Goal: Information Seeking & Learning: Learn about a topic

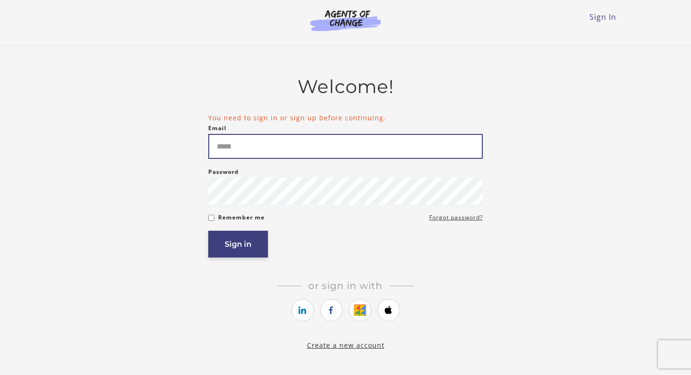
type input "**********"
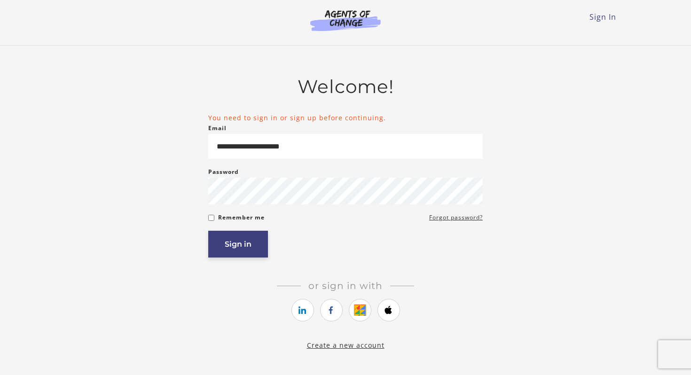
click at [226, 244] on button "Sign in" at bounding box center [238, 244] width 60 height 27
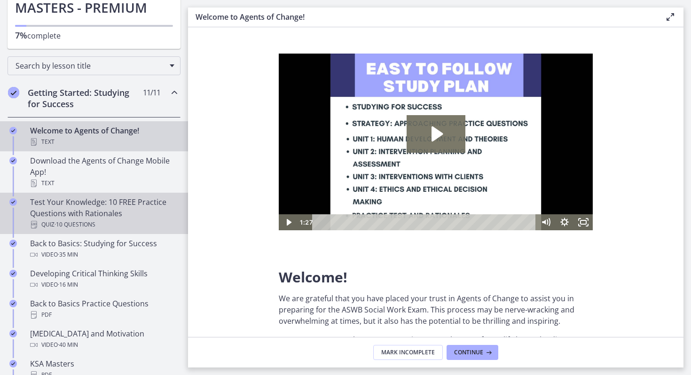
scroll to position [96, 0]
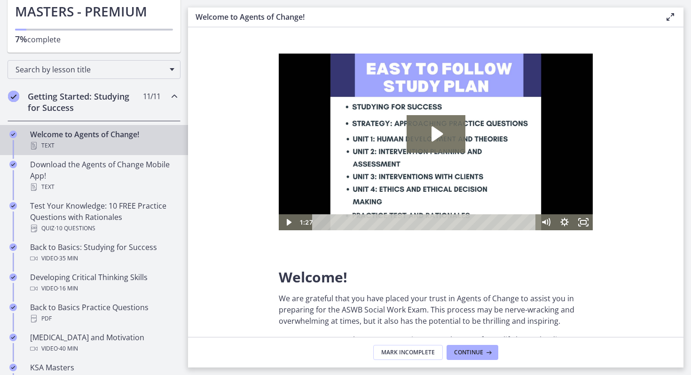
click at [161, 107] on div "Getting Started: Studying for Success 11 / 11 Completed" at bounding box center [94, 102] width 173 height 39
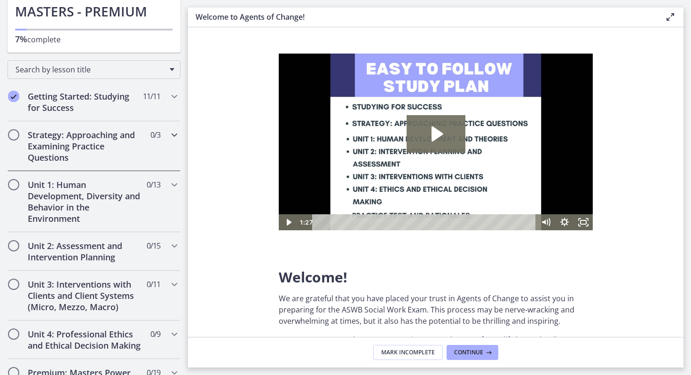
click at [143, 142] on div "Strategy: Approaching and Examining Practice Questions 0 / 3 Completed" at bounding box center [94, 146] width 173 height 50
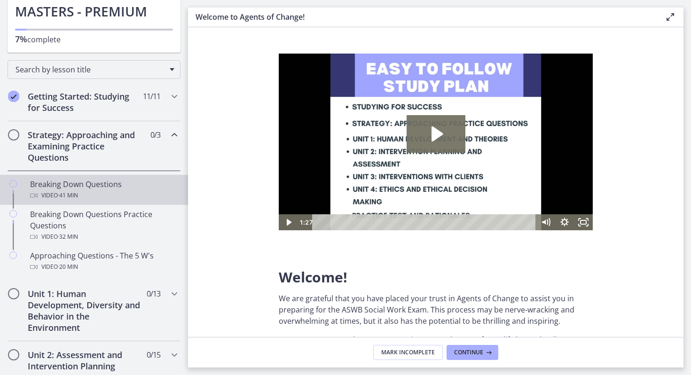
click at [60, 192] on span "· 41 min" at bounding box center [68, 195] width 20 height 11
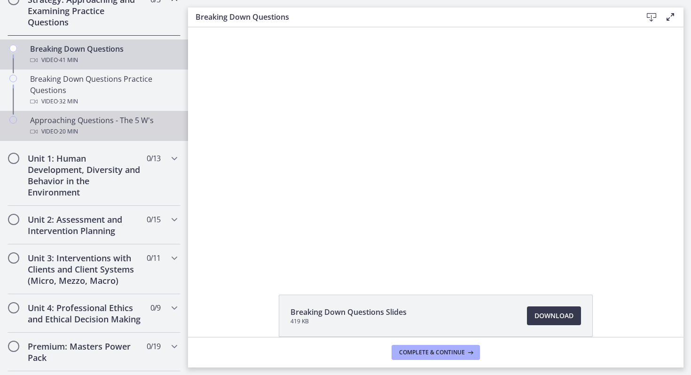
scroll to position [234, 0]
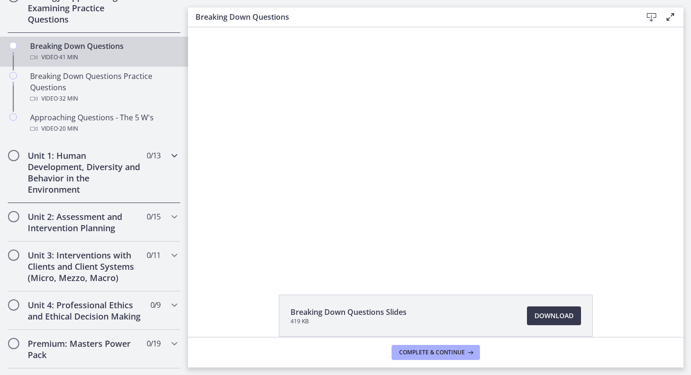
click at [96, 182] on h2 "Unit 1: Human Development, Diversity and Behavior in the Environment" at bounding box center [85, 172] width 115 height 45
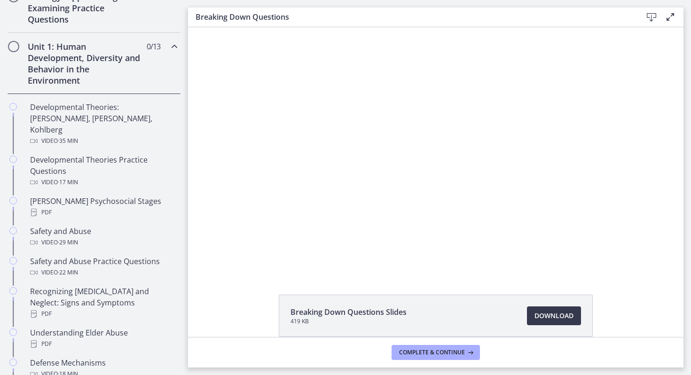
click at [122, 76] on h2 "Unit 1: Human Development, Diversity and Behavior in the Environment" at bounding box center [85, 63] width 115 height 45
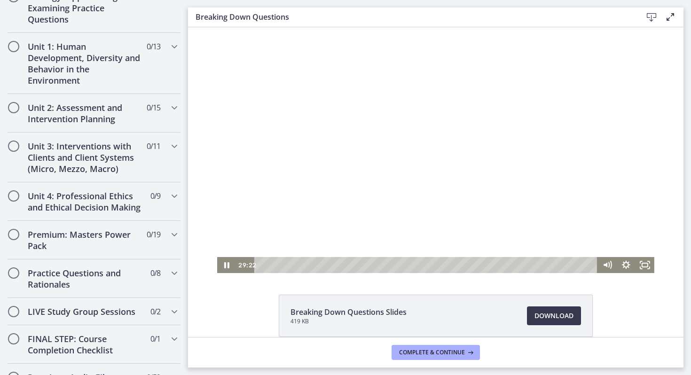
click at [490, 211] on div at bounding box center [435, 150] width 437 height 246
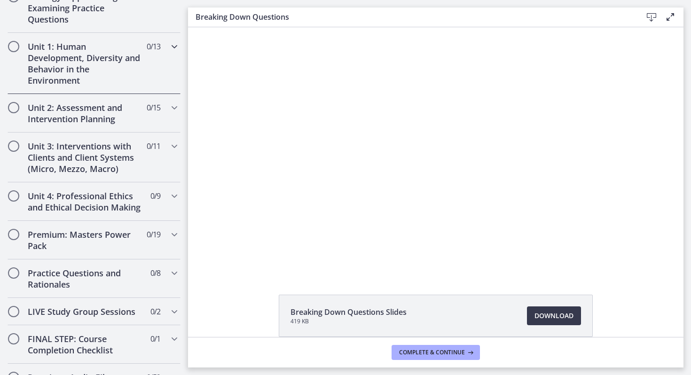
click at [72, 49] on h2 "Unit 1: Human Development, Diversity and Behavior in the Environment" at bounding box center [85, 63] width 115 height 45
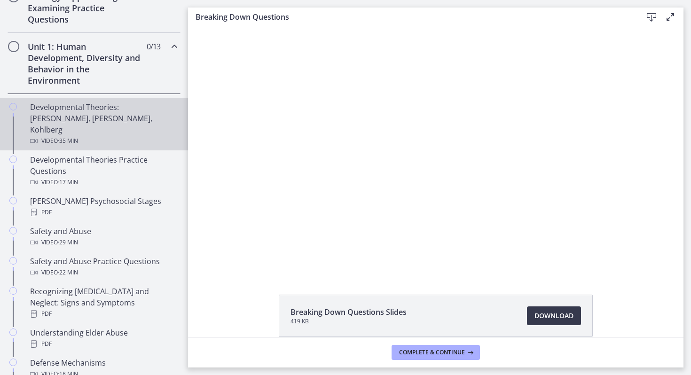
click at [81, 112] on div "Developmental Theories: [PERSON_NAME], [PERSON_NAME], Kohlberg Video · 35 min" at bounding box center [103, 124] width 147 height 45
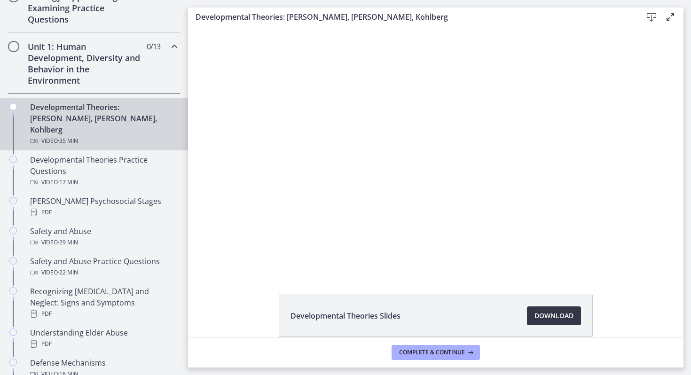
click at [556, 316] on span "Download Opens in a new window" at bounding box center [553, 315] width 39 height 11
click at [300, 112] on div at bounding box center [435, 150] width 437 height 246
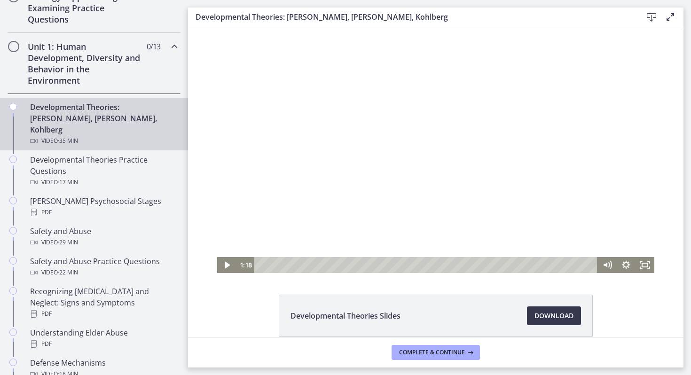
click at [366, 186] on div at bounding box center [435, 150] width 437 height 246
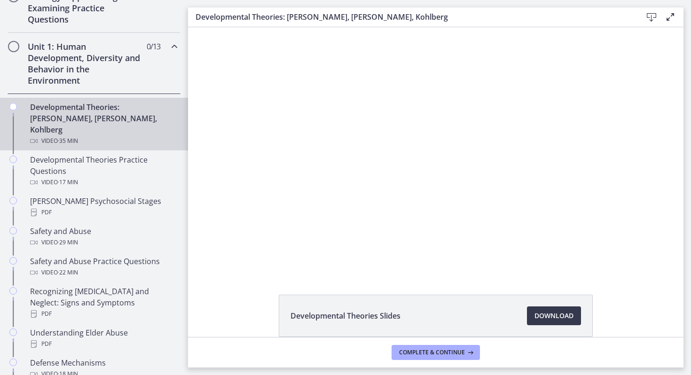
click at [366, 186] on div at bounding box center [435, 150] width 437 height 246
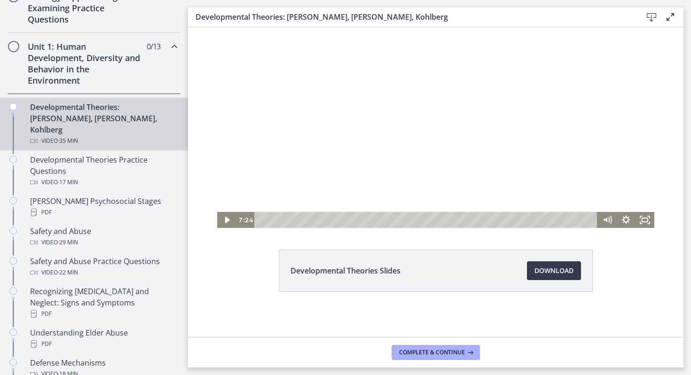
click at [410, 143] on div at bounding box center [435, 105] width 437 height 246
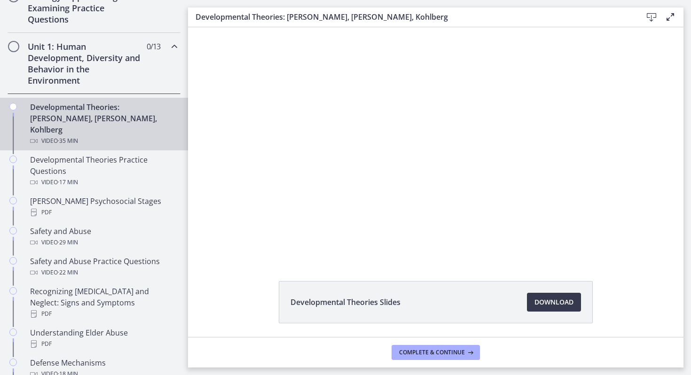
scroll to position [0, 0]
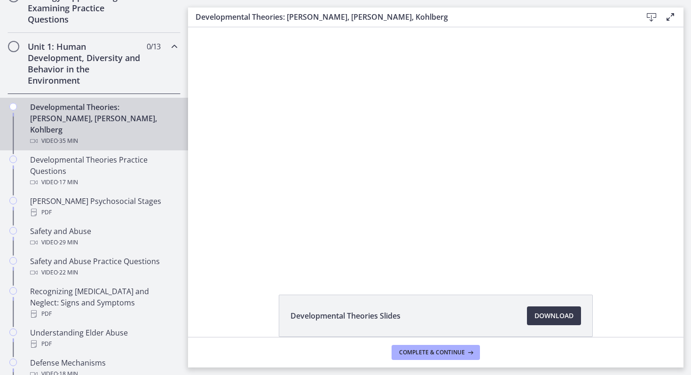
click at [410, 143] on div at bounding box center [435, 150] width 437 height 246
